Goal: Transaction & Acquisition: Book appointment/travel/reservation

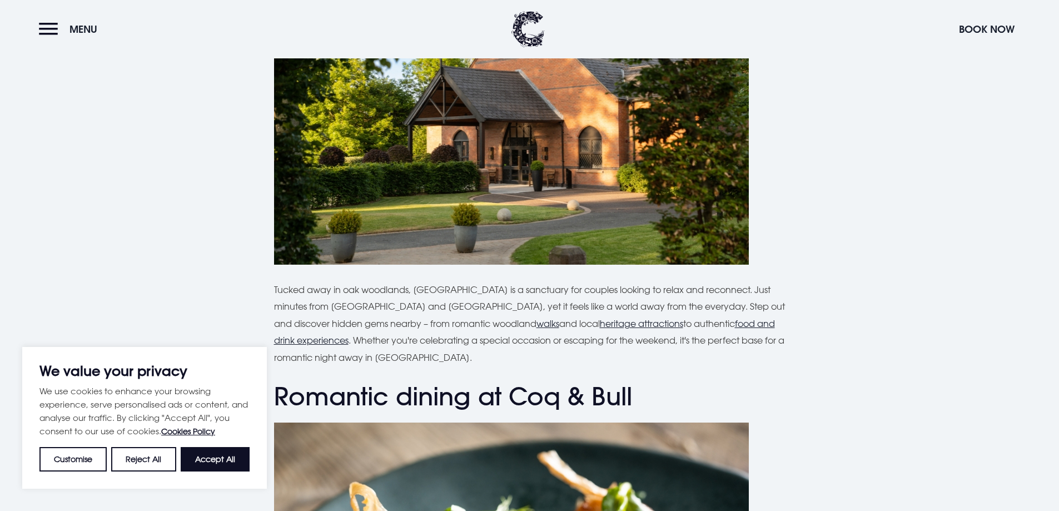
scroll to position [556, 0]
click at [215, 470] on button "Accept All" at bounding box center [215, 459] width 69 height 24
checkbox input "true"
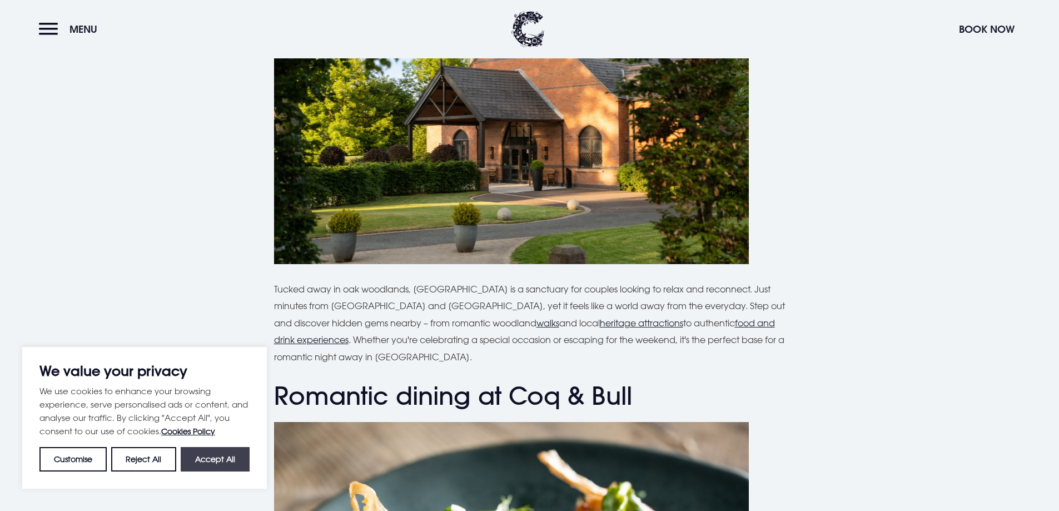
checkbox input "true"
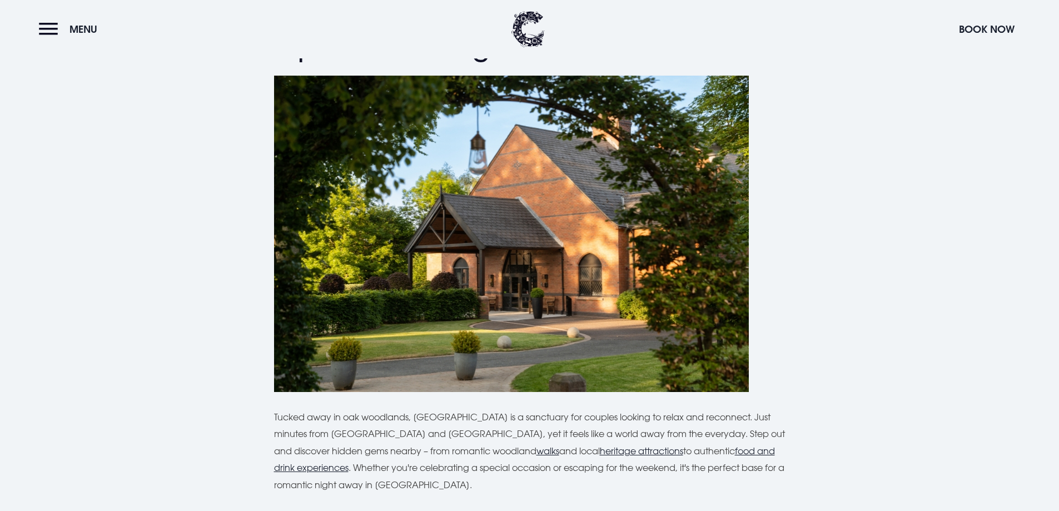
scroll to position [278, 0]
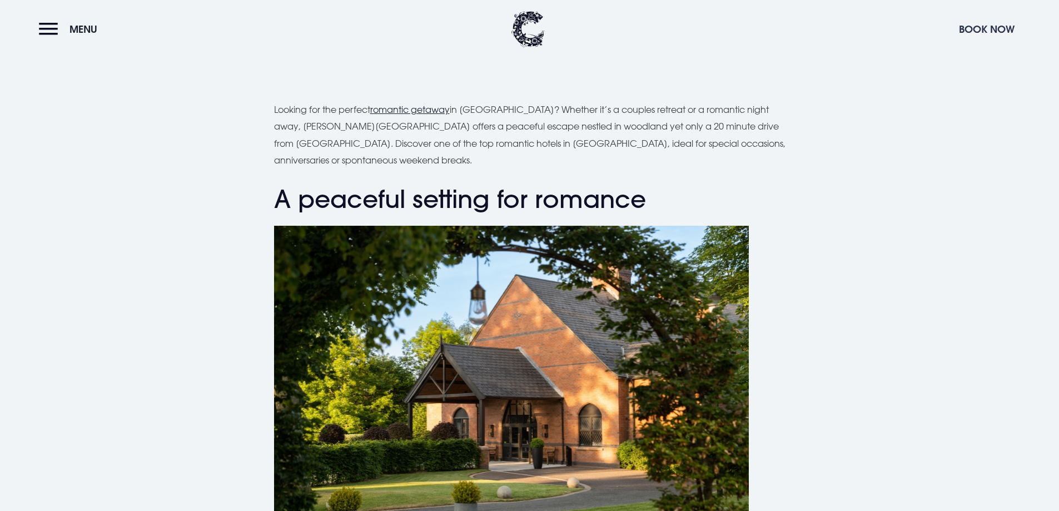
click at [991, 26] on button "Book Now" at bounding box center [986, 29] width 67 height 24
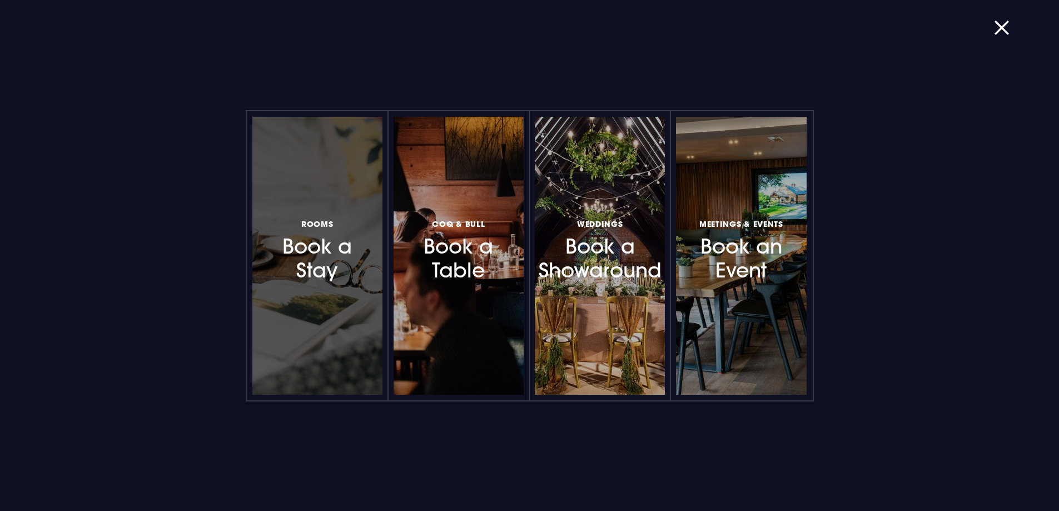
click at [292, 285] on div at bounding box center [317, 256] width 130 height 278
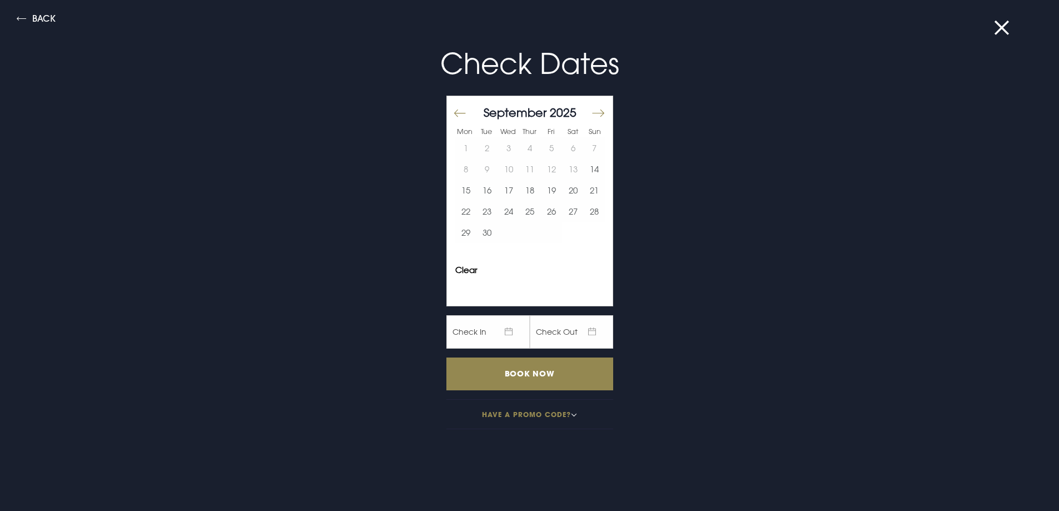
click at [591, 112] on button "Move forward to switch to the next month." at bounding box center [597, 113] width 13 height 23
click at [591, 113] on button "Move forward to switch to the next month." at bounding box center [597, 113] width 13 height 23
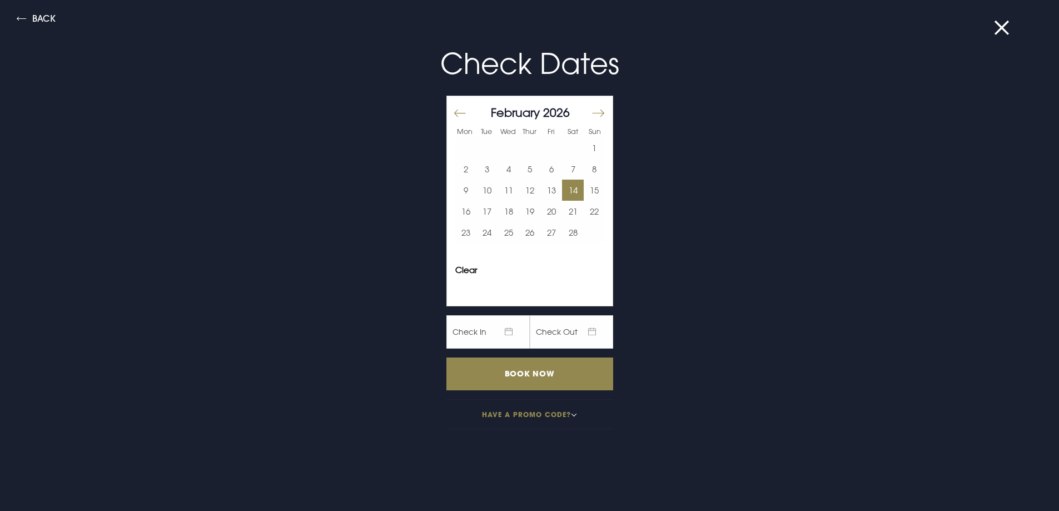
click at [565, 192] on button "14" at bounding box center [573, 190] width 22 height 21
click at [555, 375] on input "Book Now" at bounding box center [529, 373] width 167 height 33
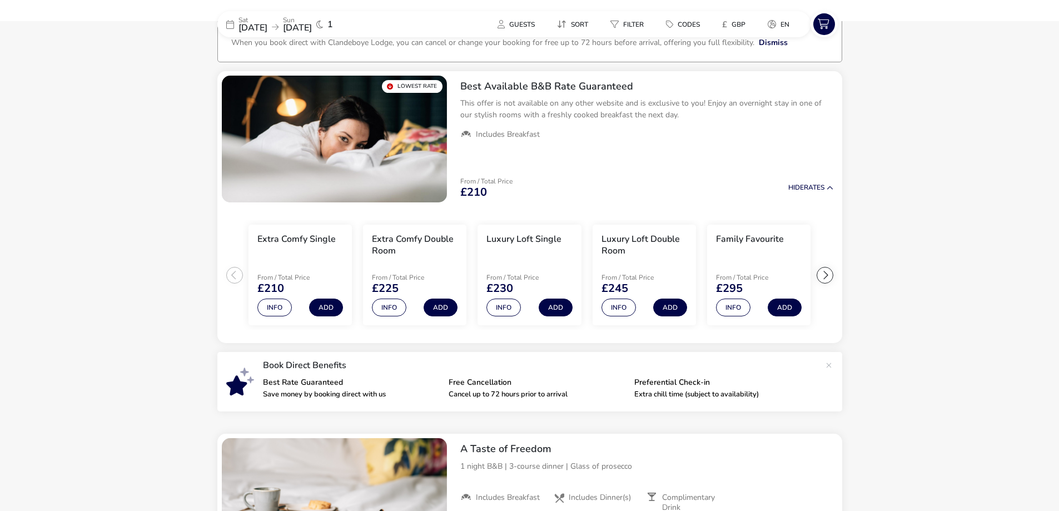
scroll to position [87, 0]
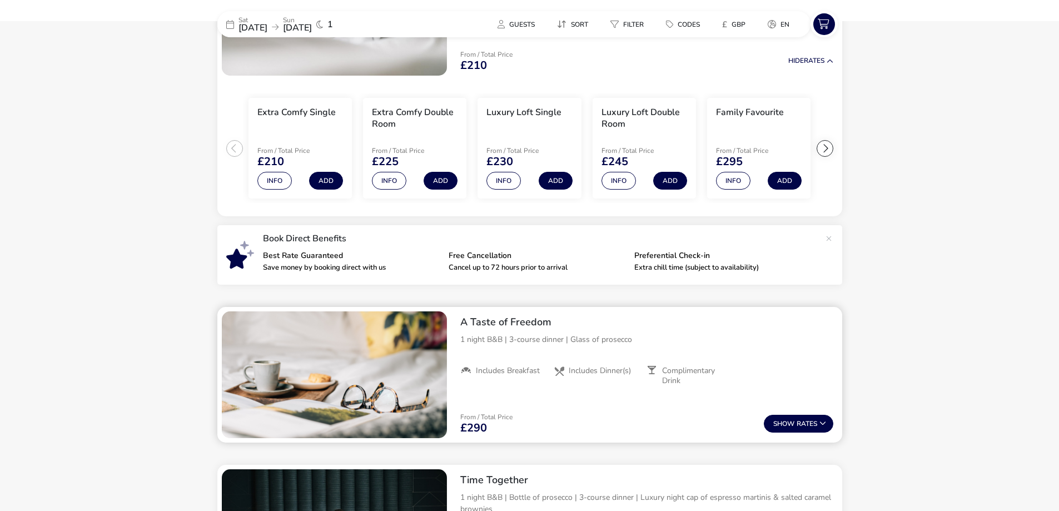
scroll to position [254, 0]
